Goal: Navigation & Orientation: Go to known website

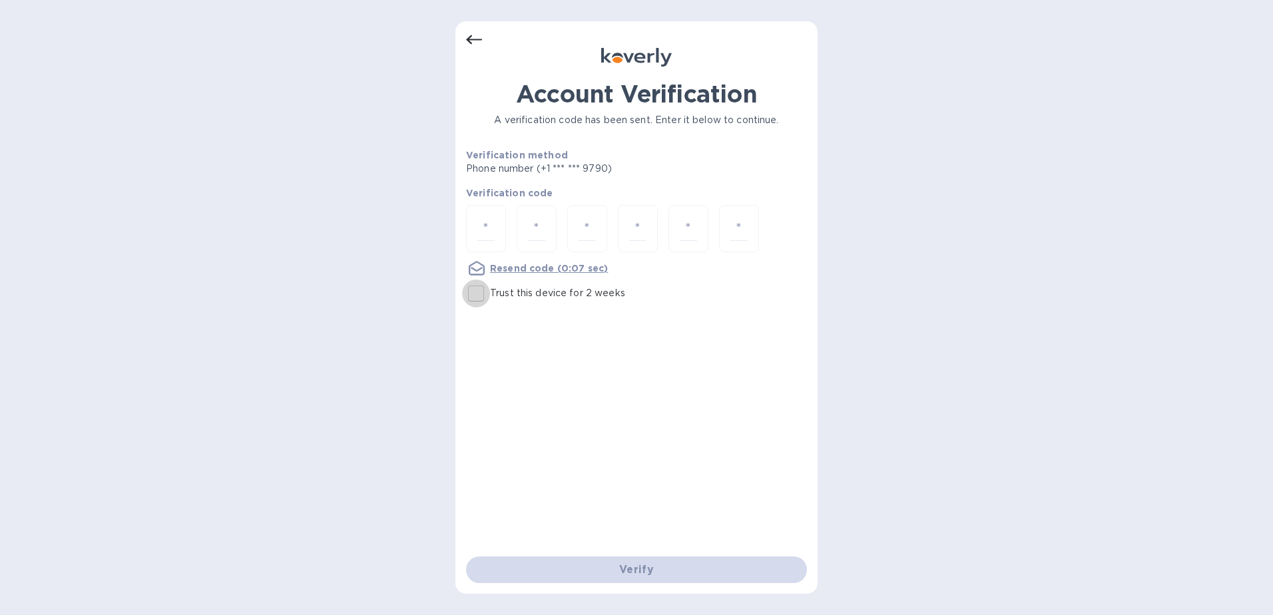
click at [477, 294] on input "Trust this device for 2 weeks" at bounding box center [476, 294] width 28 height 28
checkbox input "true"
click at [490, 224] on input "number" at bounding box center [485, 228] width 17 height 25
type input "1"
type input "7"
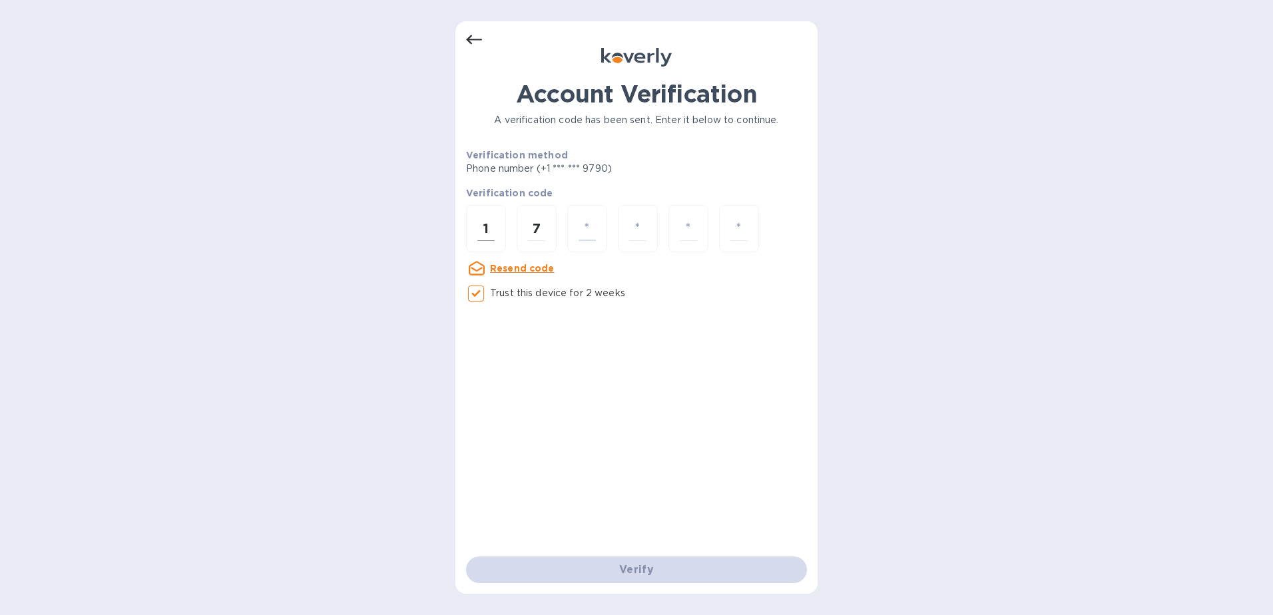
type input "1"
type input "9"
type input "4"
type input "9"
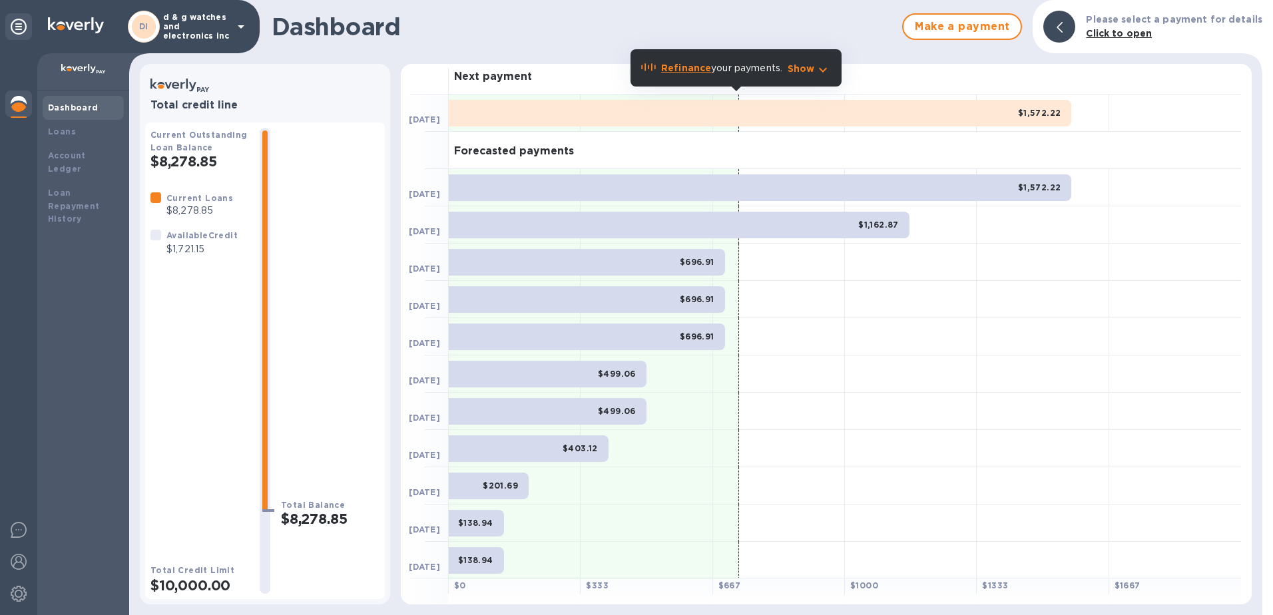
scroll to position [8, 0]
